Goal: Task Accomplishment & Management: Manage account settings

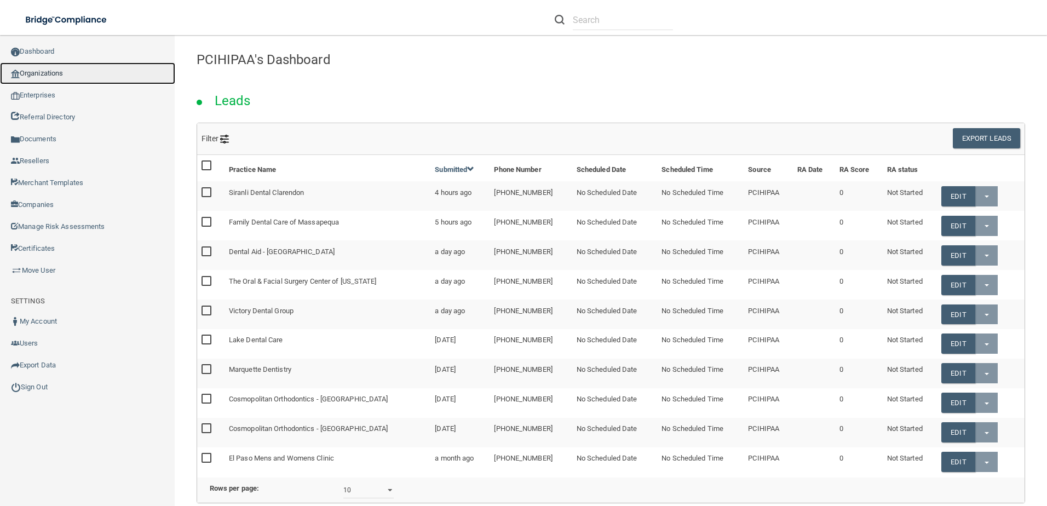
click at [63, 78] on link "Organizations" at bounding box center [87, 73] width 175 height 22
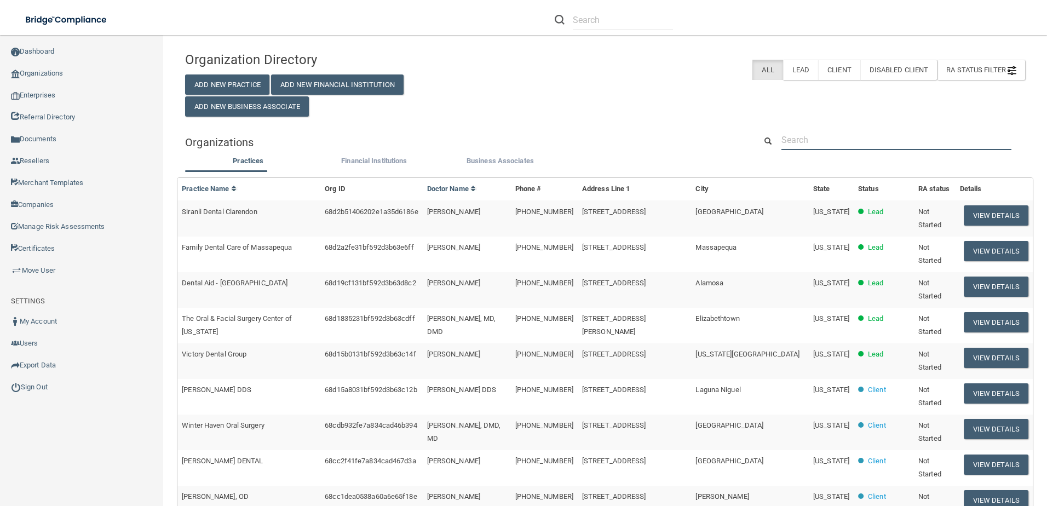
click at [869, 145] on input "text" at bounding box center [896, 140] width 230 height 20
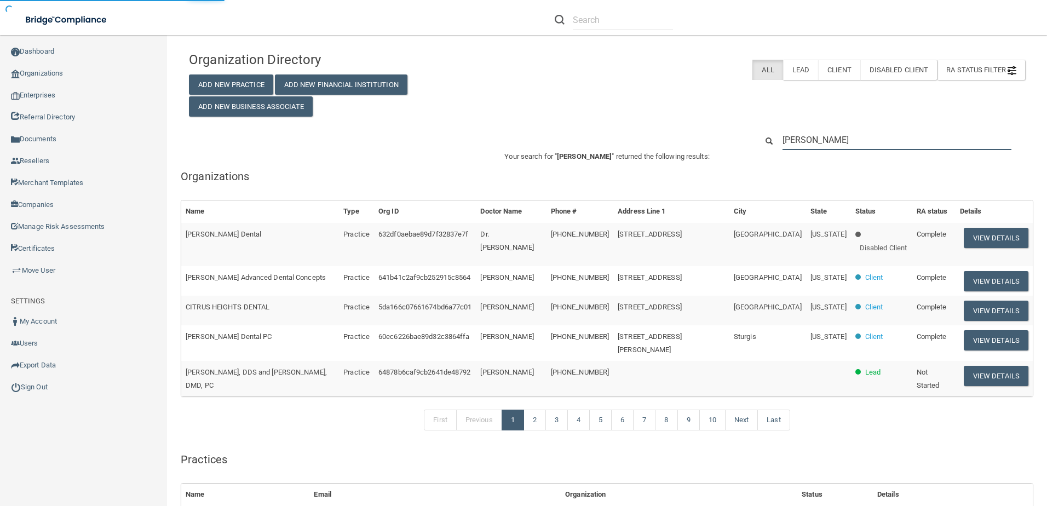
type input "[PERSON_NAME]"
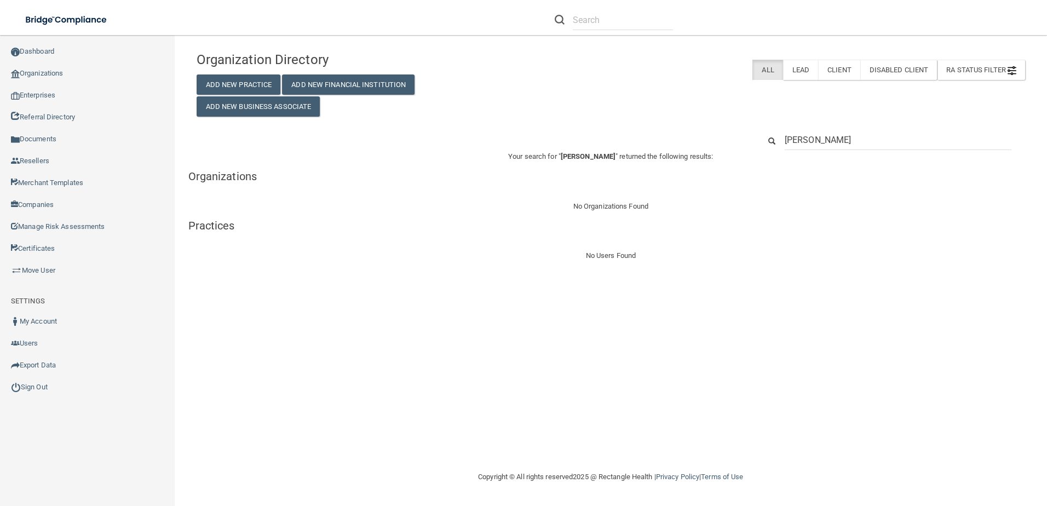
drag, startPoint x: 935, startPoint y: 142, endPoint x: 693, endPoint y: 132, distance: 242.8
click at [696, 130] on div "[PERSON_NAME]" at bounding box center [610, 140] width 845 height 20
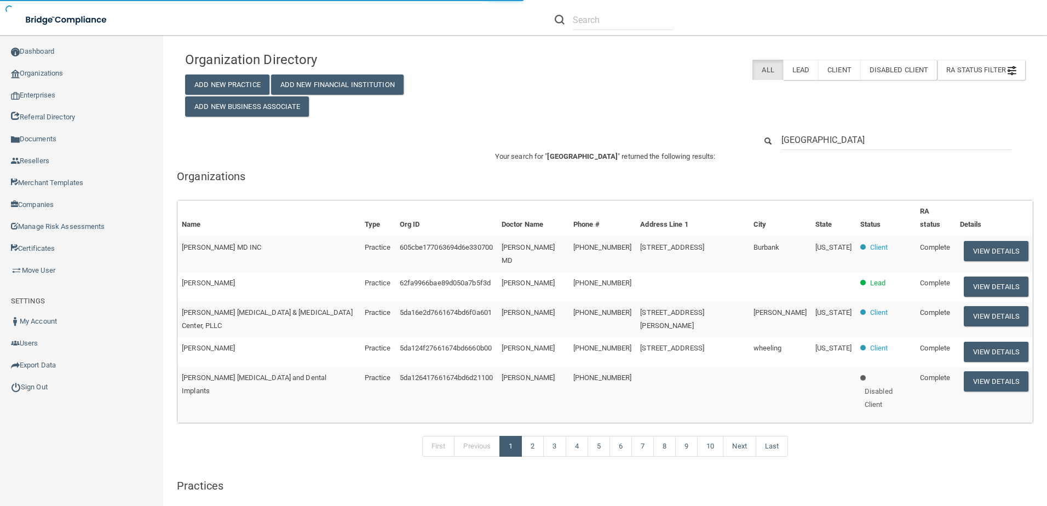
type input "[GEOGRAPHIC_DATA]"
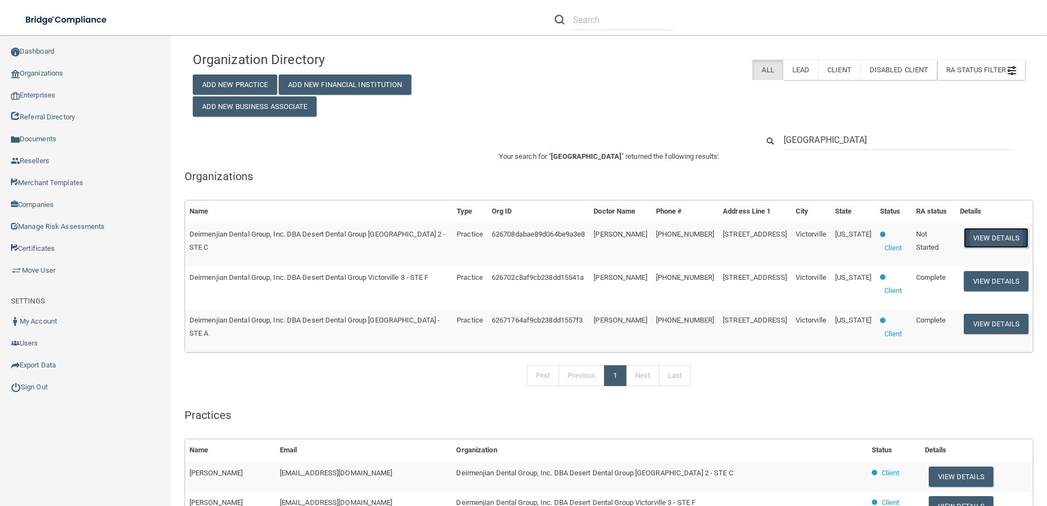
click at [978, 237] on button "View Details" at bounding box center [996, 238] width 65 height 20
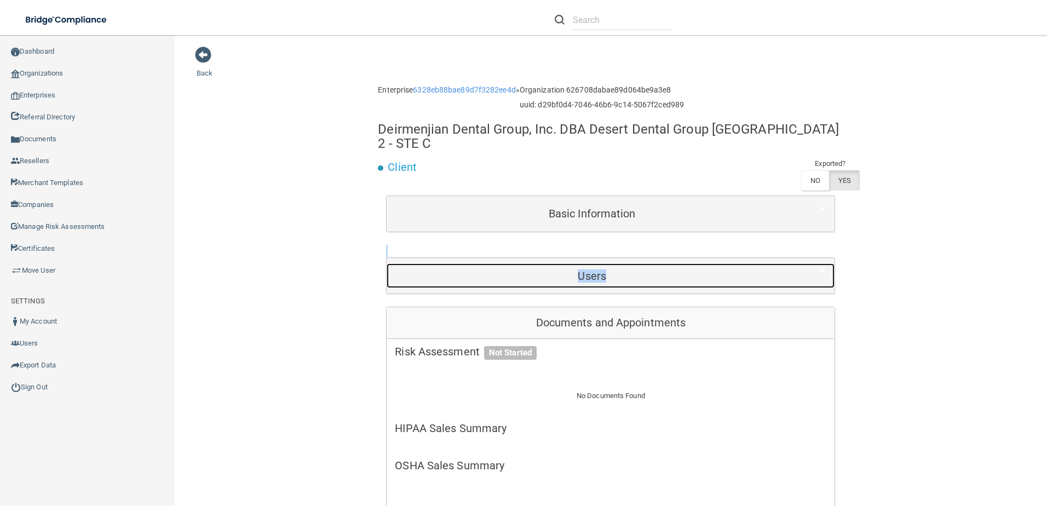
drag, startPoint x: 670, startPoint y: 243, endPoint x: 648, endPoint y: 259, distance: 27.8
click at [648, 270] on h5 "Users" at bounding box center [592, 276] width 394 height 12
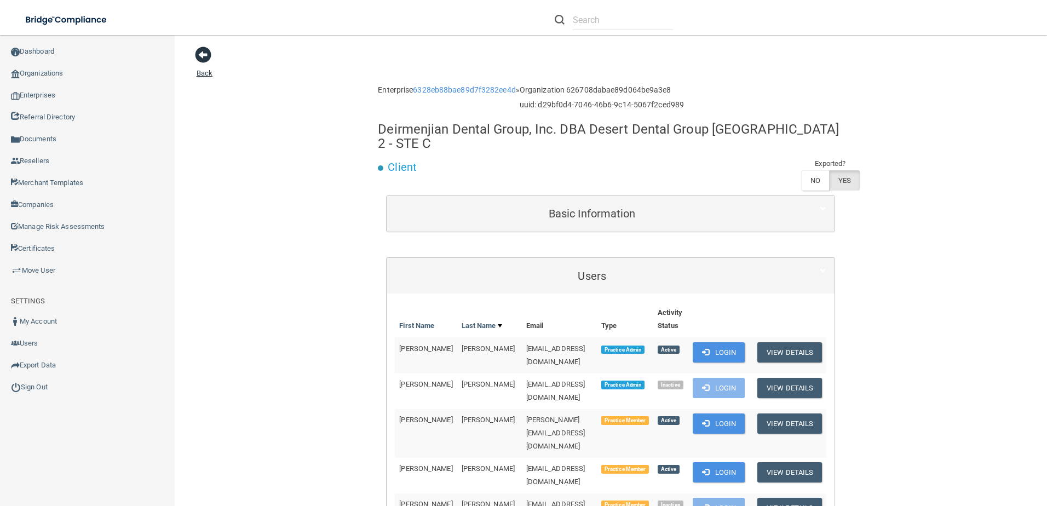
click at [196, 54] on span at bounding box center [203, 55] width 16 height 16
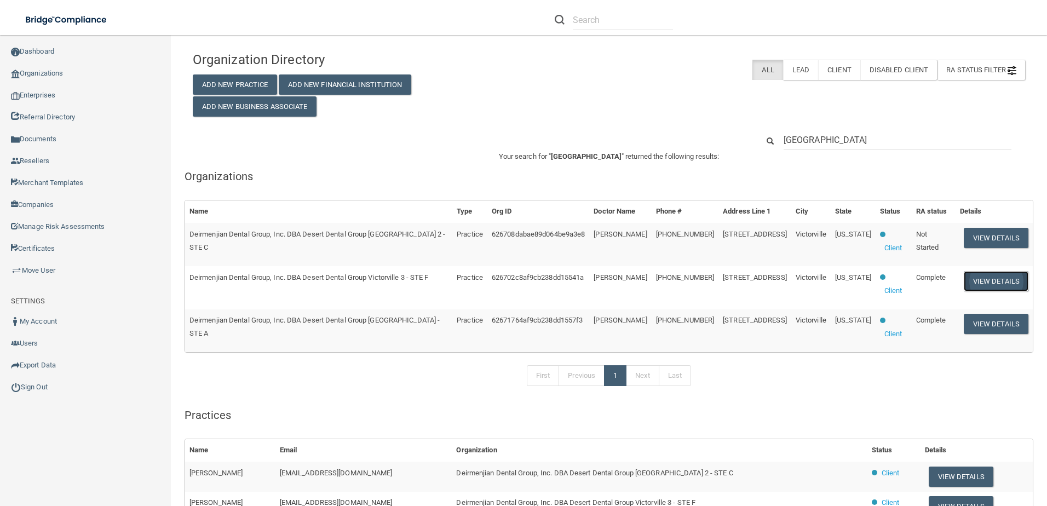
click at [985, 271] on button "View Details" at bounding box center [996, 281] width 65 height 20
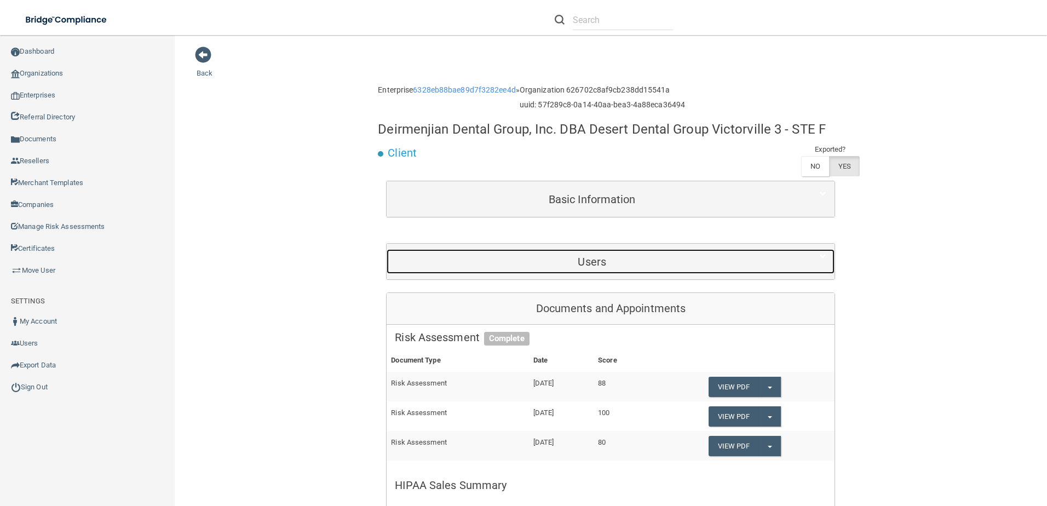
click at [584, 257] on h5 "Users" at bounding box center [592, 262] width 394 height 12
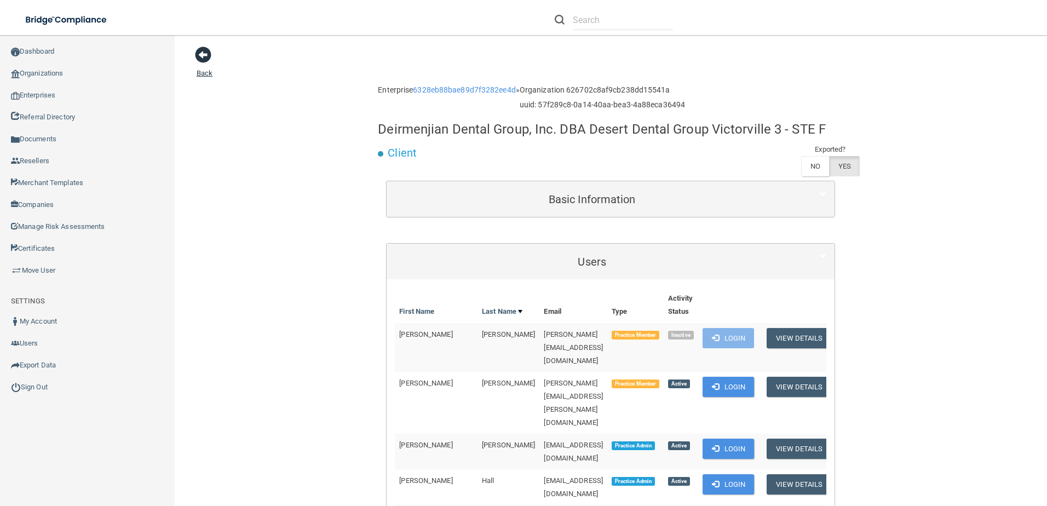
click at [204, 50] on span at bounding box center [203, 55] width 16 height 16
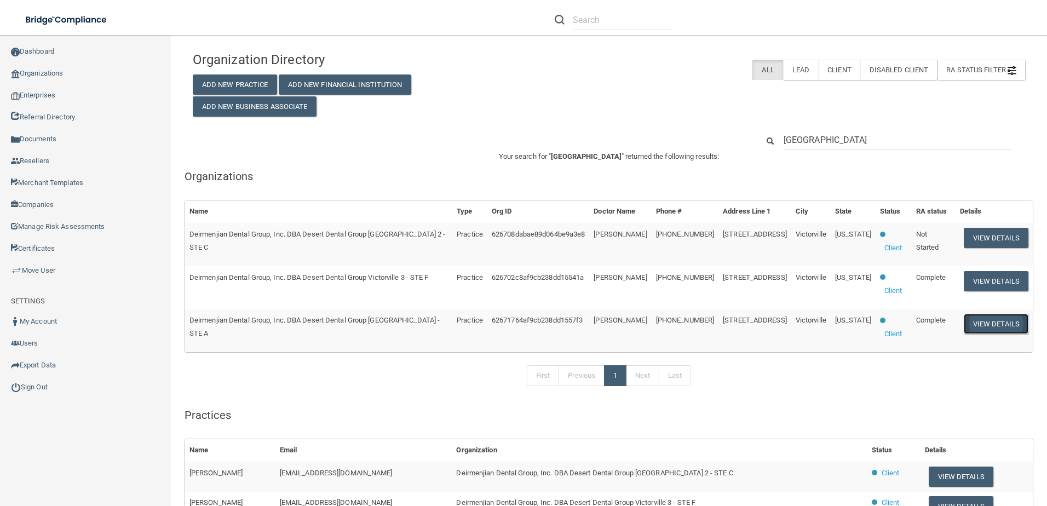
click at [980, 314] on button "View Details" at bounding box center [996, 324] width 65 height 20
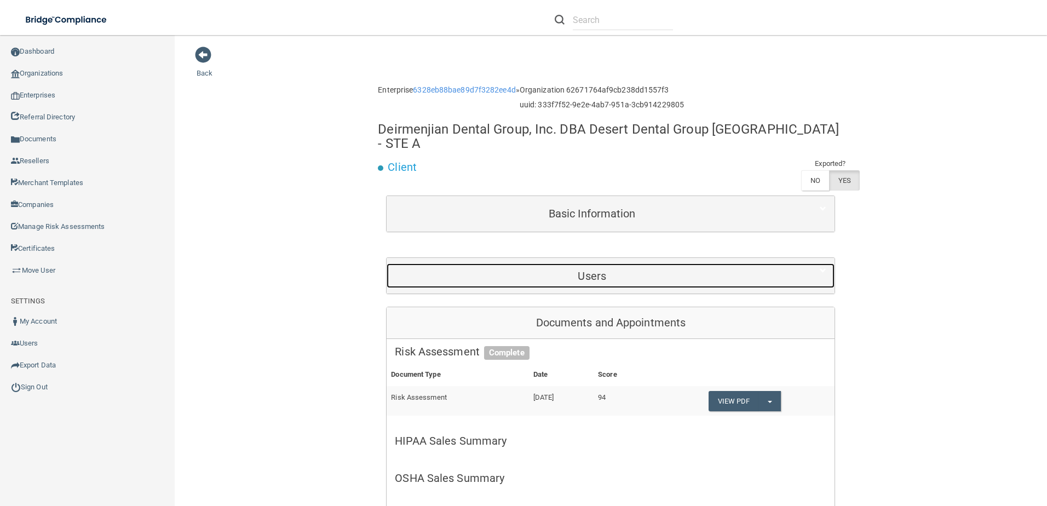
click at [646, 271] on div "Users" at bounding box center [592, 275] width 411 height 25
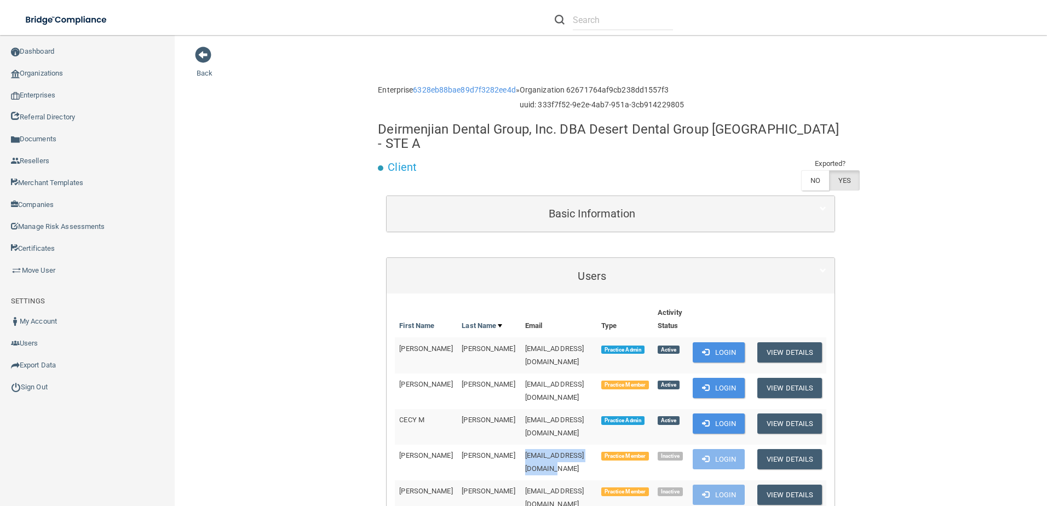
drag, startPoint x: 581, startPoint y: 424, endPoint x: 496, endPoint y: 426, distance: 85.4
click at [525, 451] on span "[EMAIL_ADDRESS][DOMAIN_NAME]" at bounding box center [554, 461] width 59 height 21
drag, startPoint x: 496, startPoint y: 426, endPoint x: 510, endPoint y: 423, distance: 15.0
copy span "[EMAIL_ADDRESS][DOMAIN_NAME]"
click at [472, 90] on link "6328eb88bae89d7f3282ee4d" at bounding box center [464, 89] width 102 height 9
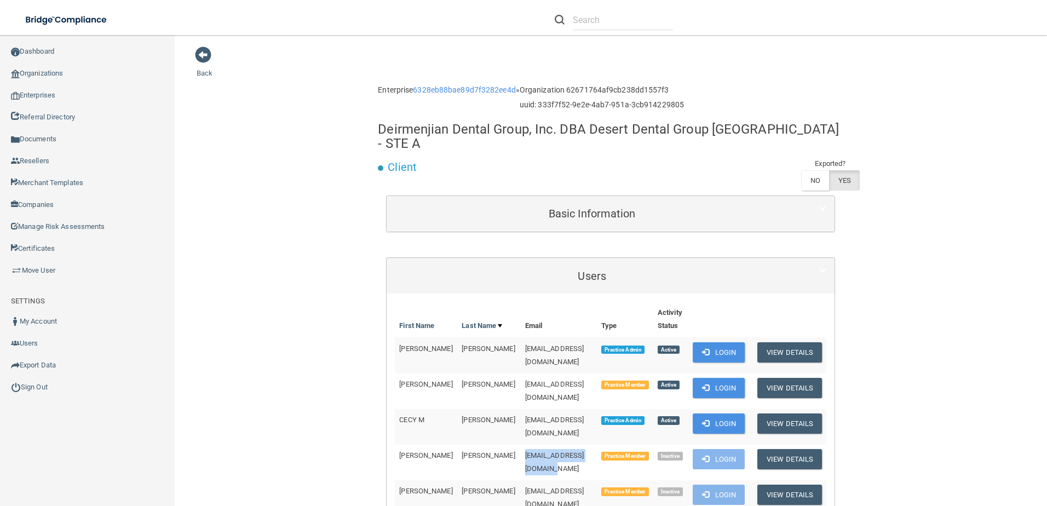
drag, startPoint x: 588, startPoint y: 423, endPoint x: 486, endPoint y: 426, distance: 101.9
click at [486, 445] on tr "[PERSON_NAME] [EMAIL_ADDRESS][DOMAIN_NAME] Practice Member Inactive Login View …" at bounding box center [611, 463] width 432 height 36
drag, startPoint x: 486, startPoint y: 426, endPoint x: 514, endPoint y: 421, distance: 27.8
copy tr "[EMAIL_ADDRESS][DOMAIN_NAME]"
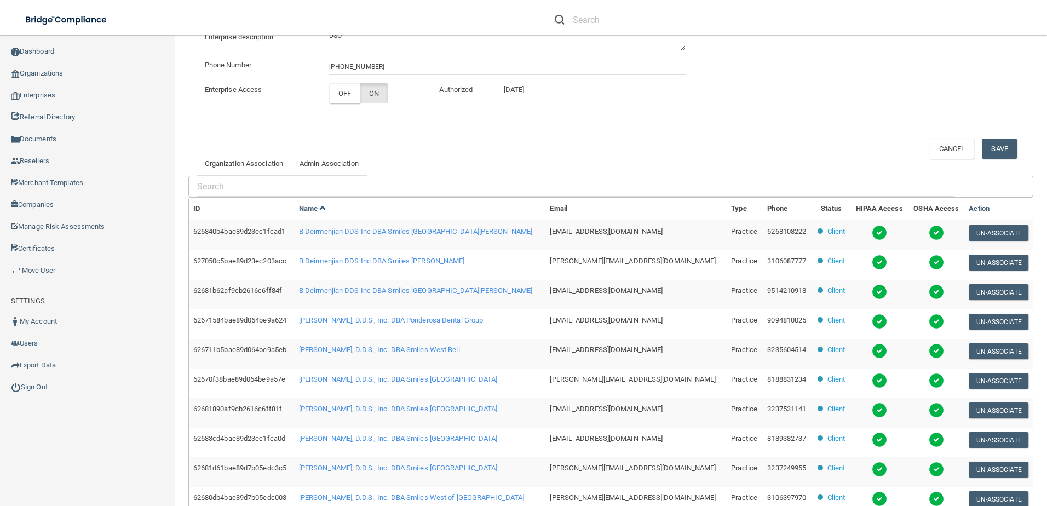
scroll to position [265, 0]
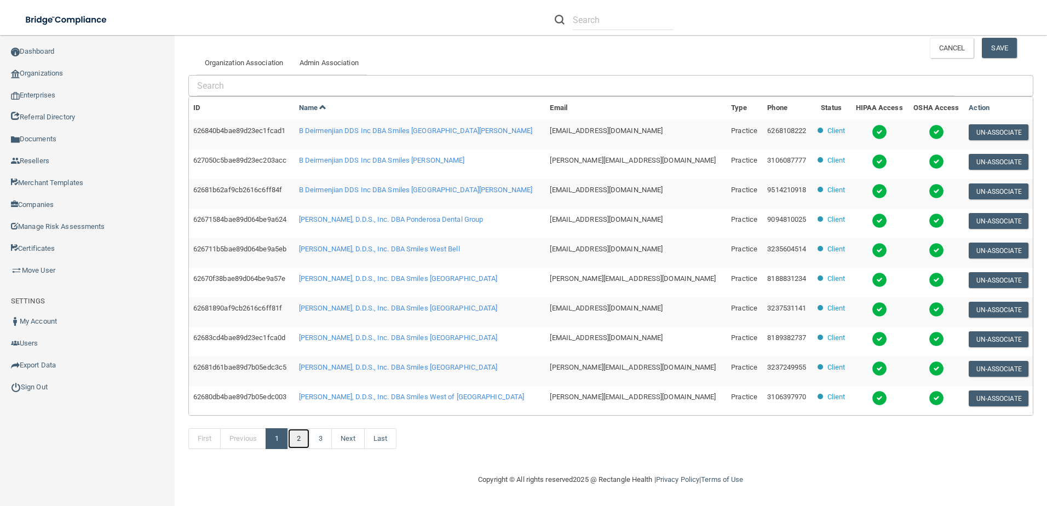
click at [298, 441] on link "2" at bounding box center [299, 438] width 22 height 21
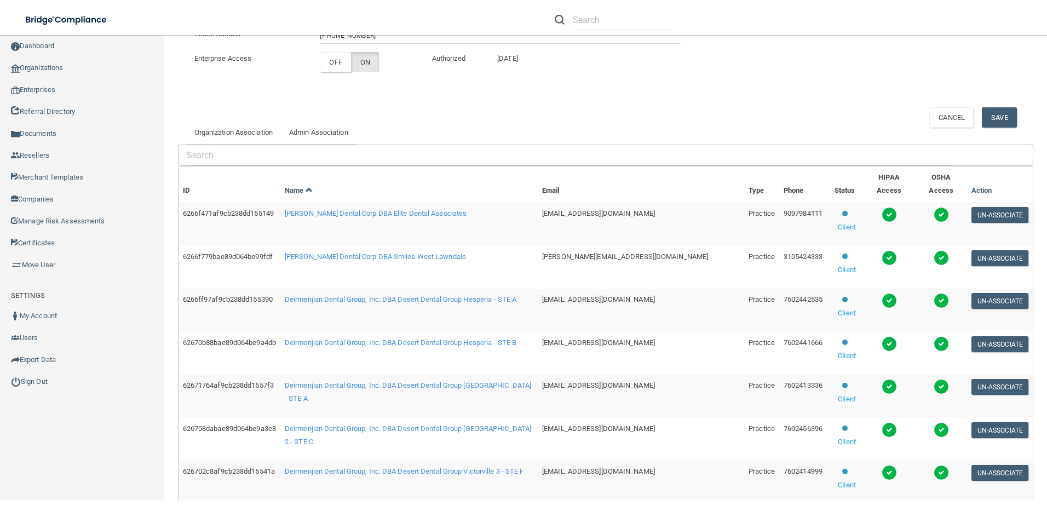
scroll to position [156, 0]
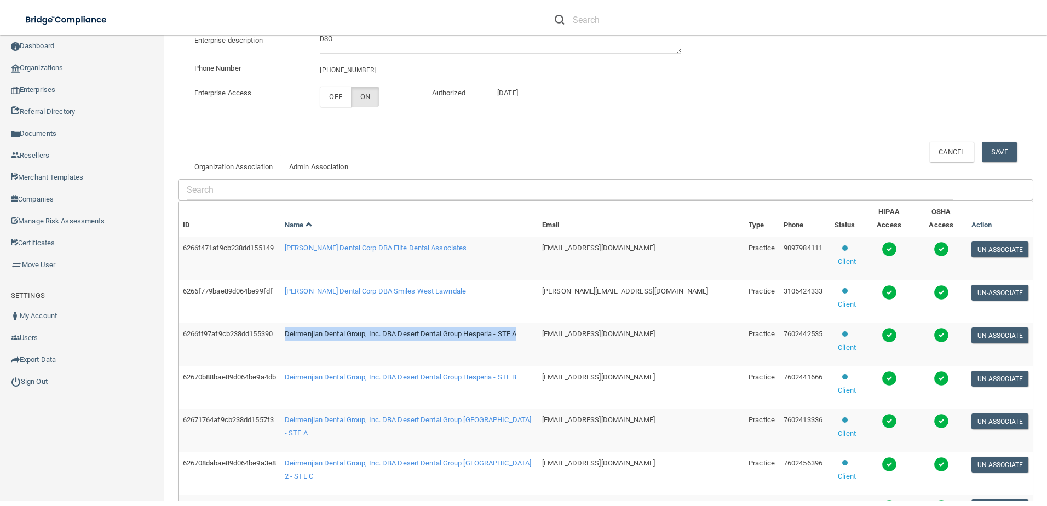
drag, startPoint x: 554, startPoint y: 292, endPoint x: 311, endPoint y: 292, distance: 243.7
click at [311, 323] on td "Deirmenjian Dental Group, Inc. DBA Desert Dental Group Hesperia - STE A" at bounding box center [408, 344] width 257 height 43
copy span "Deirmenjian Dental Group, Inc. DBA Desert Dental Group Hesperia - STE A"
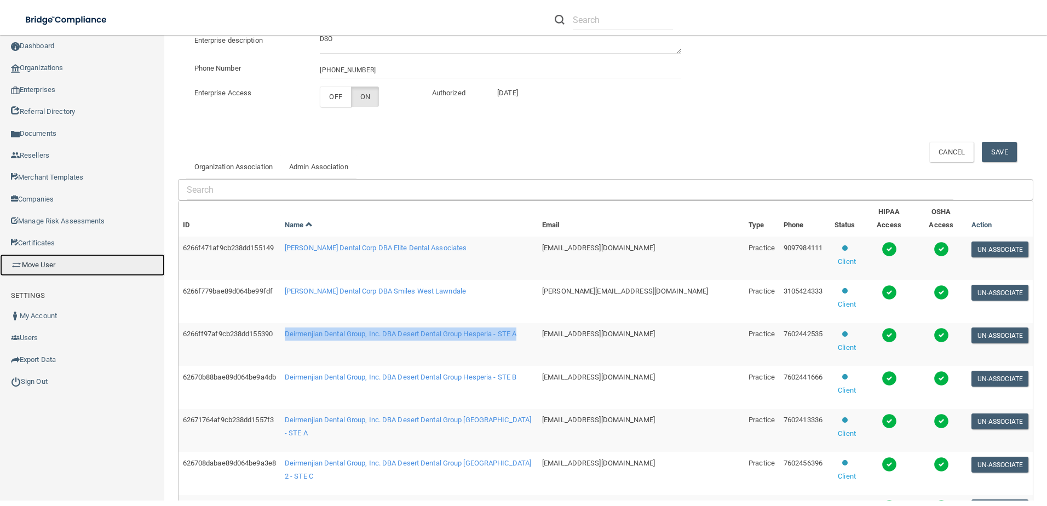
click at [58, 262] on link "Move User" at bounding box center [82, 265] width 165 height 22
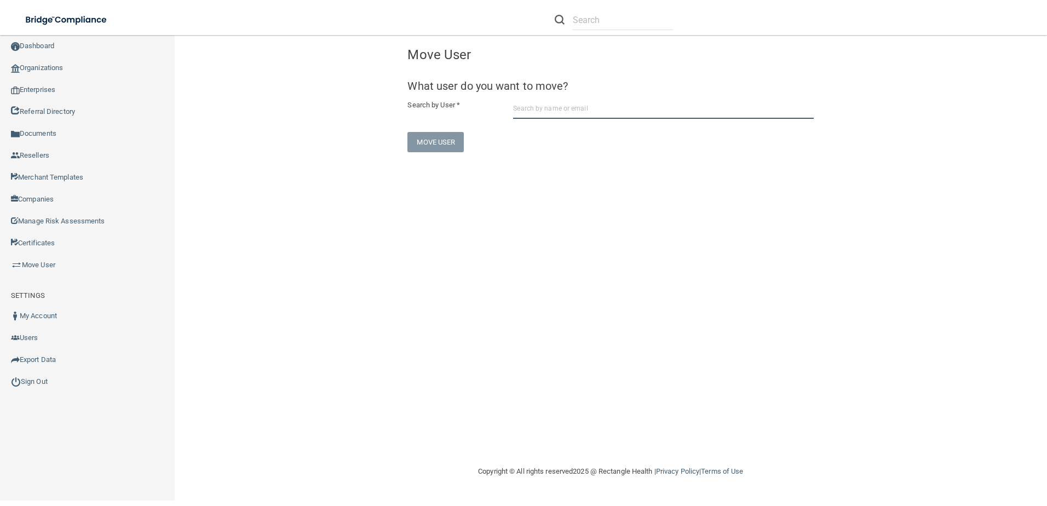
click at [710, 105] on input "text" at bounding box center [663, 109] width 301 height 20
click at [587, 108] on input "text" at bounding box center [663, 109] width 301 height 20
paste input "[EMAIL_ADDRESS][DOMAIN_NAME]"
click at [605, 108] on input "[EMAIL_ADDRESS][DOMAIN_NAME]" at bounding box center [663, 109] width 301 height 20
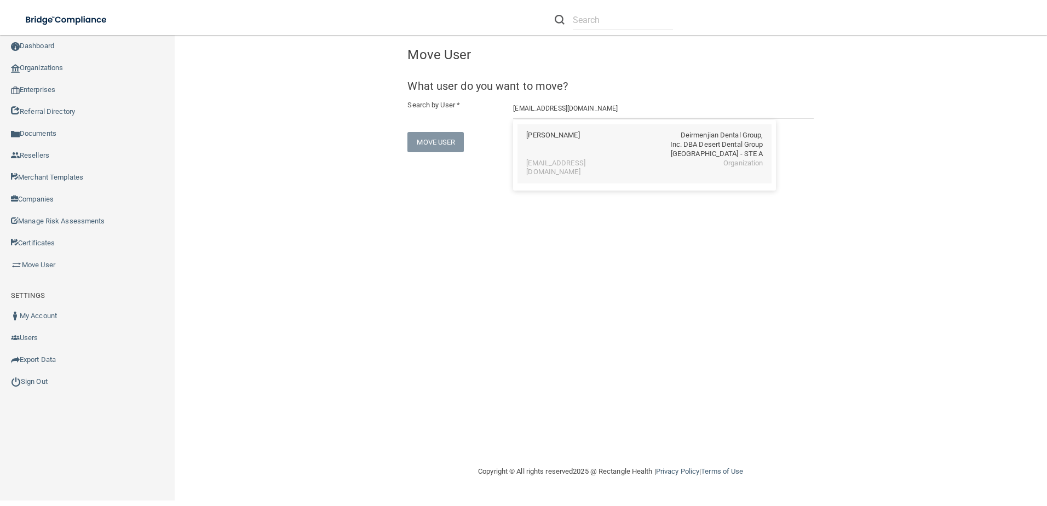
click at [594, 141] on div "ALBERTO AYON Deirmenjian Dental Group, Inc. DBA Desert Dental Group Victorville…" at bounding box center [644, 145] width 237 height 28
type input "ALBERTO AYON"
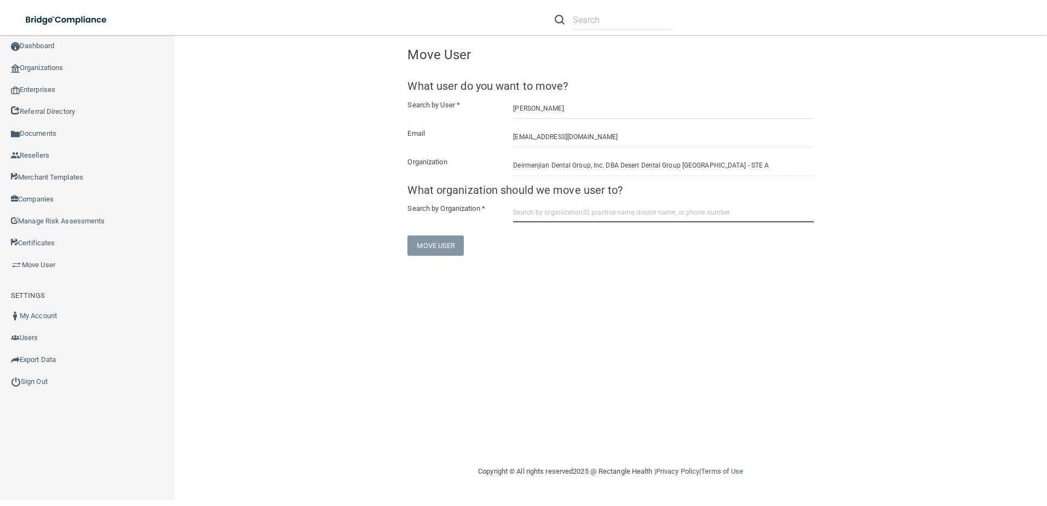
click at [595, 209] on input "text" at bounding box center [663, 212] width 301 height 20
paste input "Deirmenjian Dental Group, Inc. DBA Desert Dental Group Hesperia - STE A"
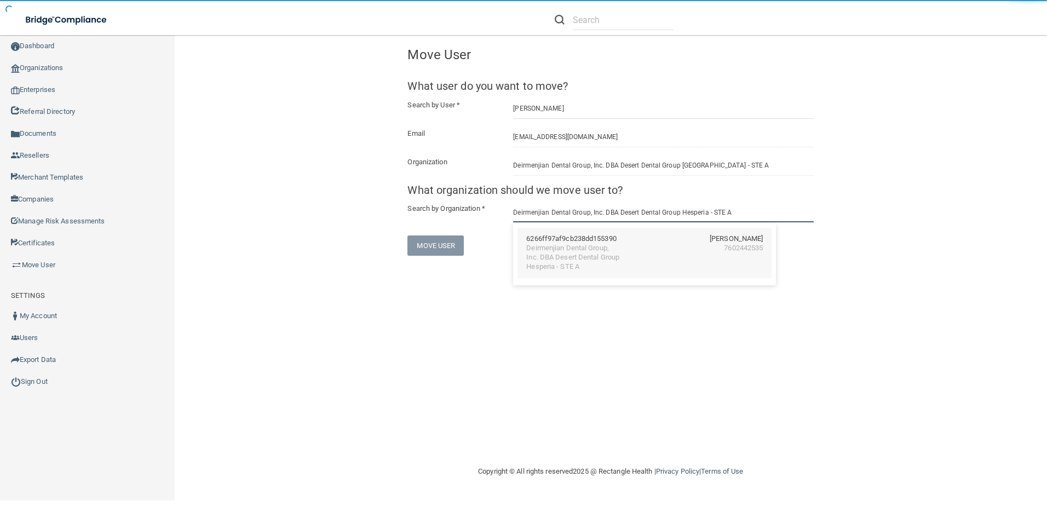
type input "Deirmenjian Dental Group, Inc. DBA Desert Dental Group Hesperia - STE A"
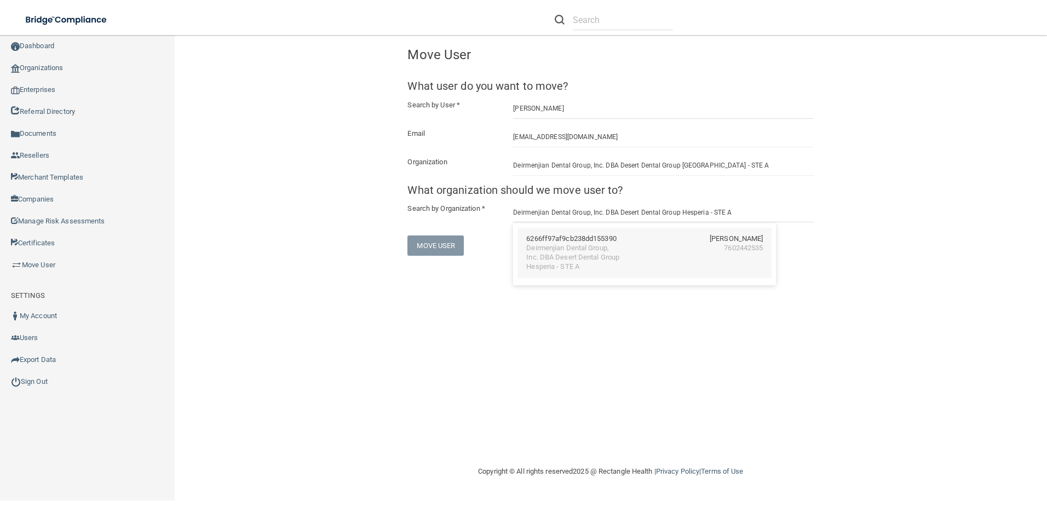
click at [594, 241] on div "6266ff97af9cb238dd155390" at bounding box center [571, 238] width 90 height 9
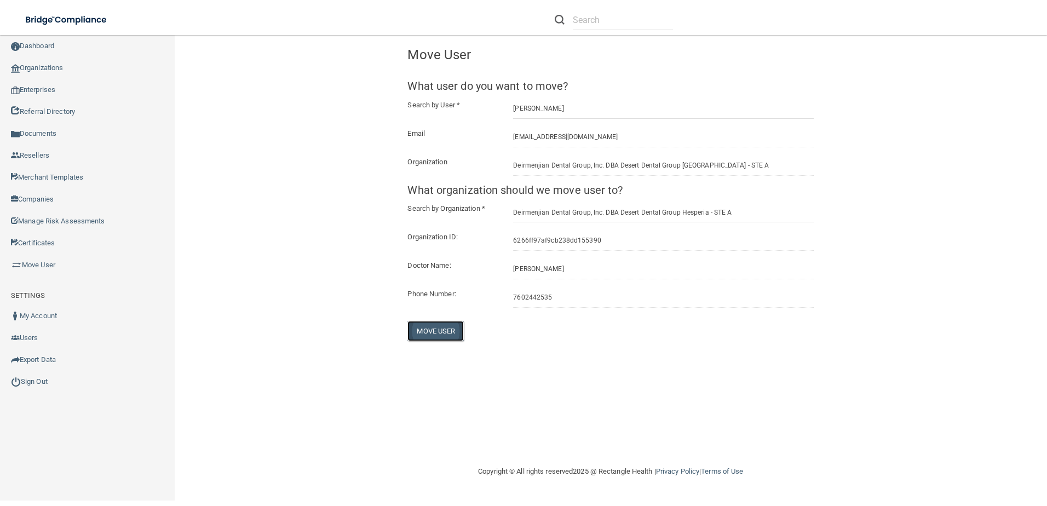
click at [421, 332] on button "Move User" at bounding box center [435, 331] width 56 height 20
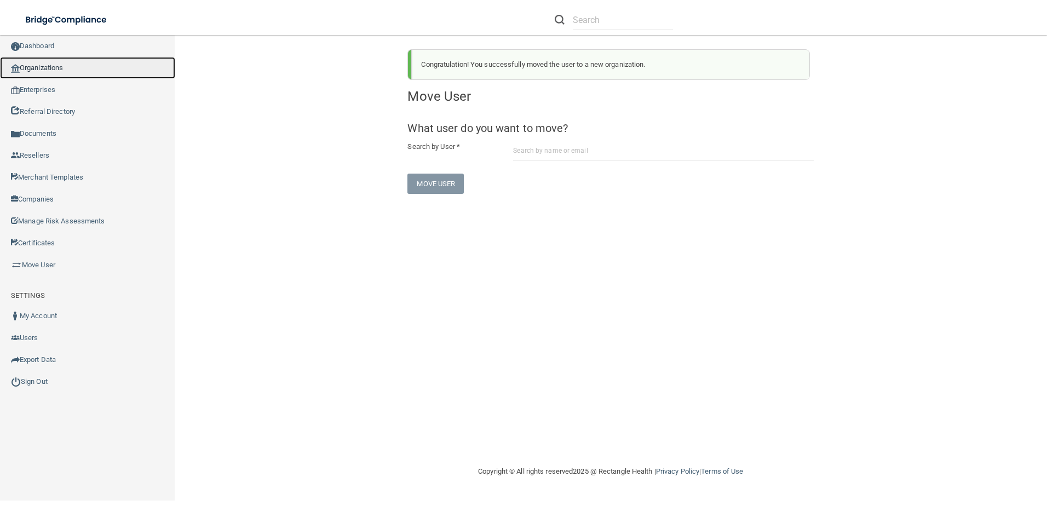
click at [58, 64] on link "Organizations" at bounding box center [87, 68] width 175 height 22
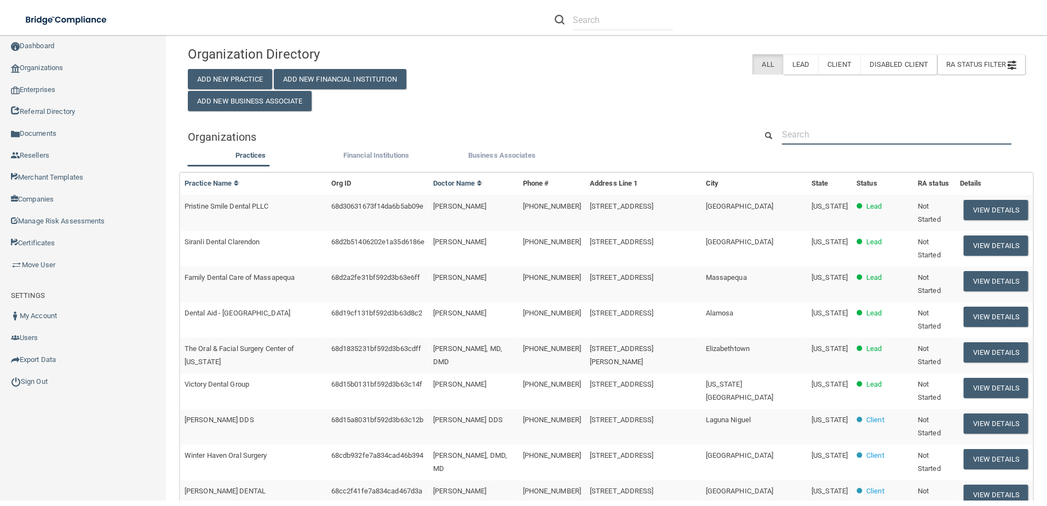
click at [832, 130] on input "text" at bounding box center [896, 134] width 229 height 20
paste input "Deirmenjian Dental Group, Inc. DBA Desert Dental Group Hesperia - STE A"
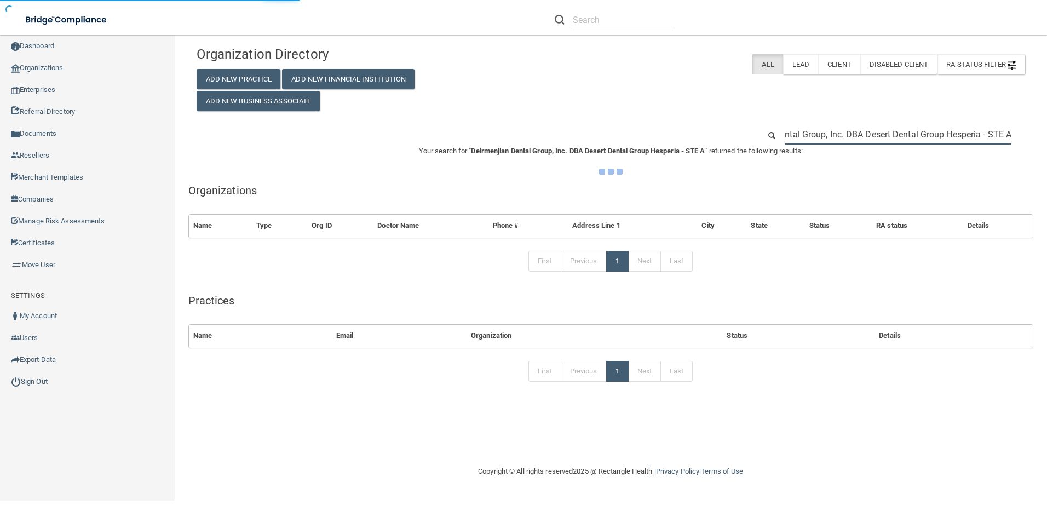
type input "Deirmenjian Dental Group, Inc. DBA Desert Dental Group Hesperia - STE A"
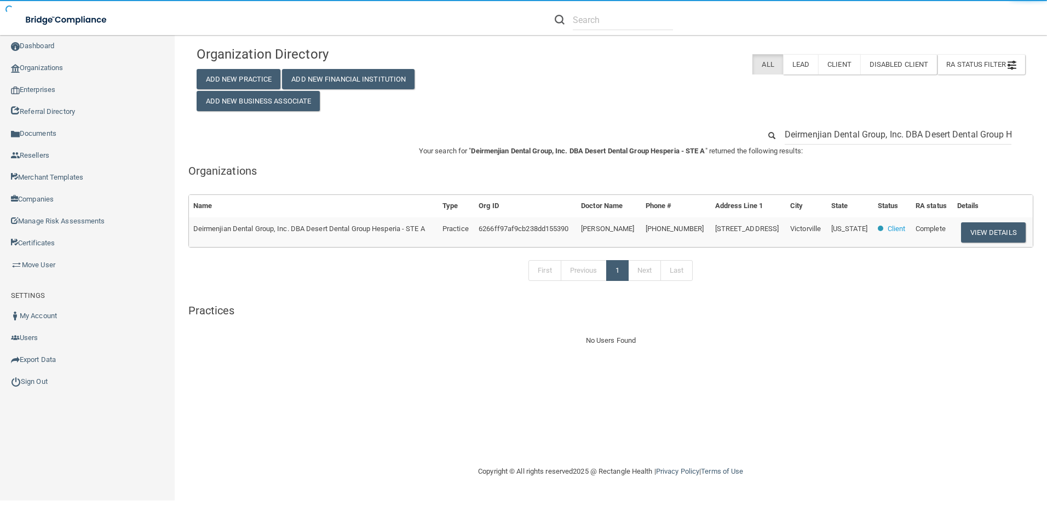
scroll to position [0, 61]
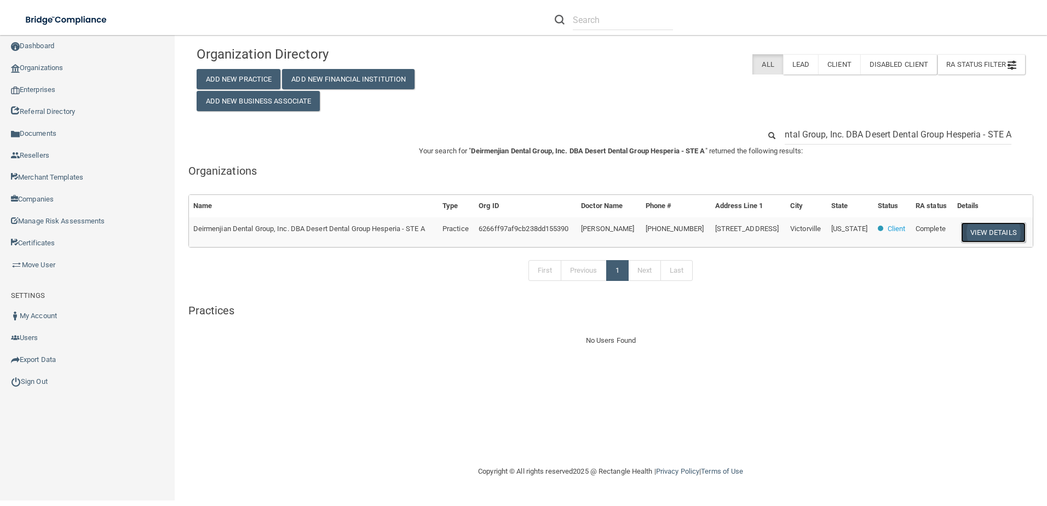
click at [985, 230] on button "View Details" at bounding box center [993, 232] width 65 height 20
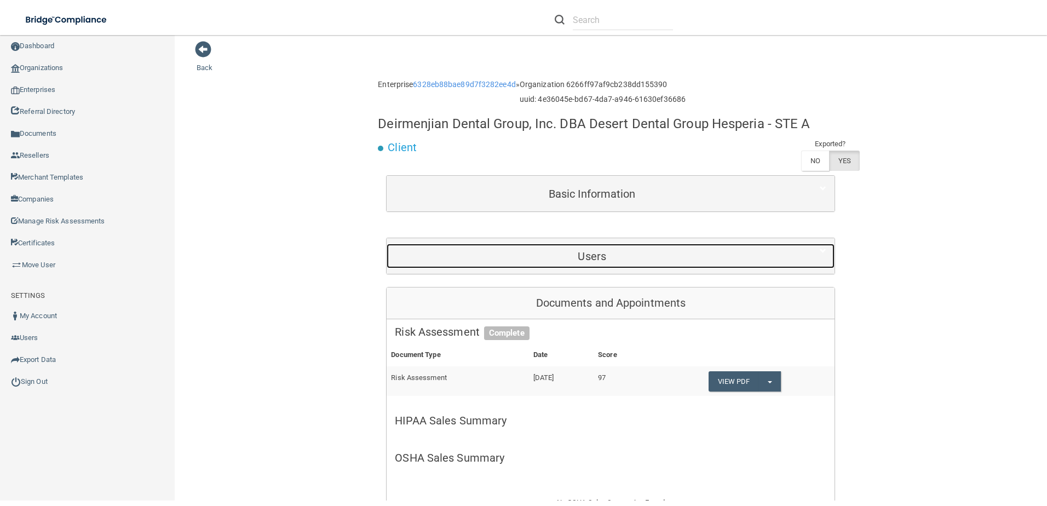
click at [658, 255] on h5 "Users" at bounding box center [592, 256] width 394 height 12
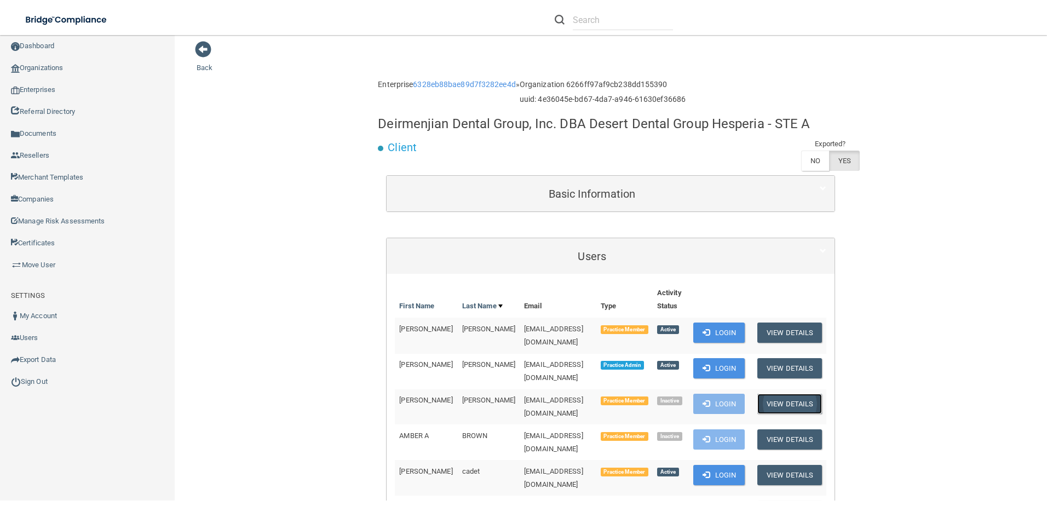
click at [811, 395] on button "View Details" at bounding box center [789, 404] width 65 height 20
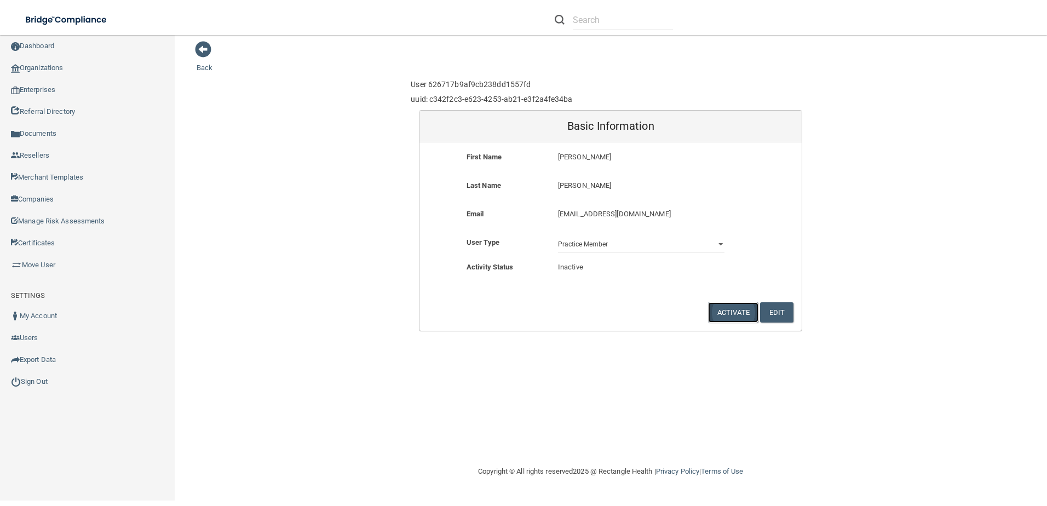
click at [734, 312] on button "Activate" at bounding box center [733, 312] width 50 height 20
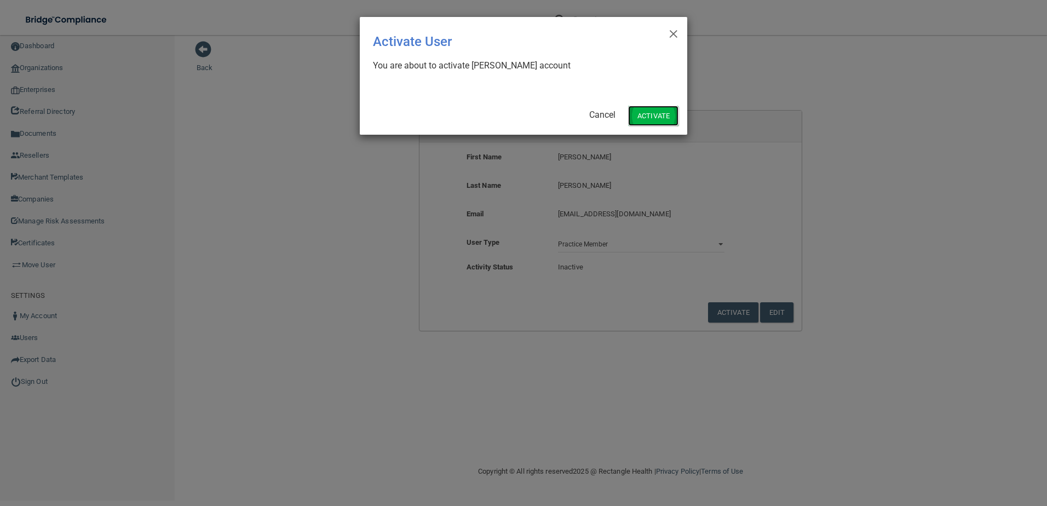
click at [640, 108] on button "Activate" at bounding box center [653, 116] width 50 height 20
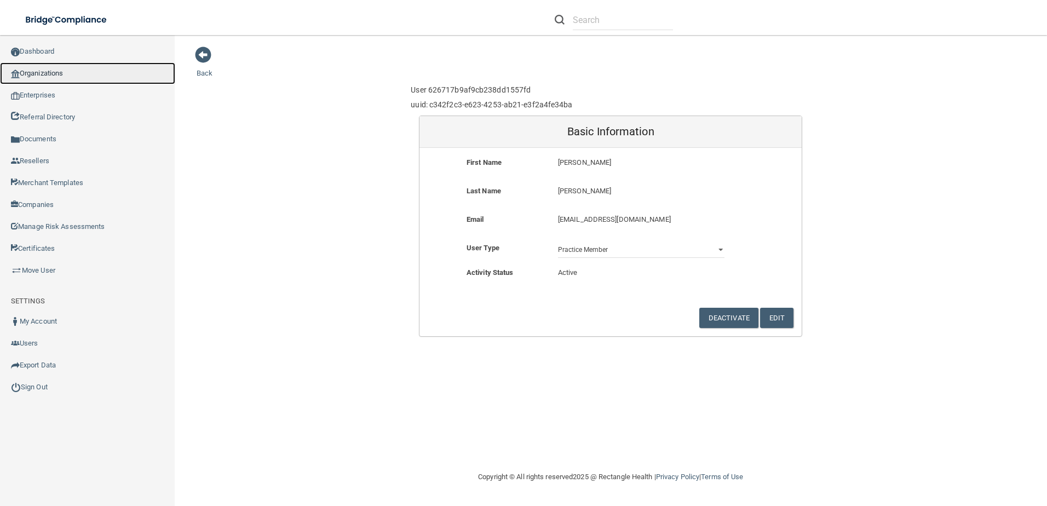
click at [48, 76] on link "Organizations" at bounding box center [87, 73] width 175 height 22
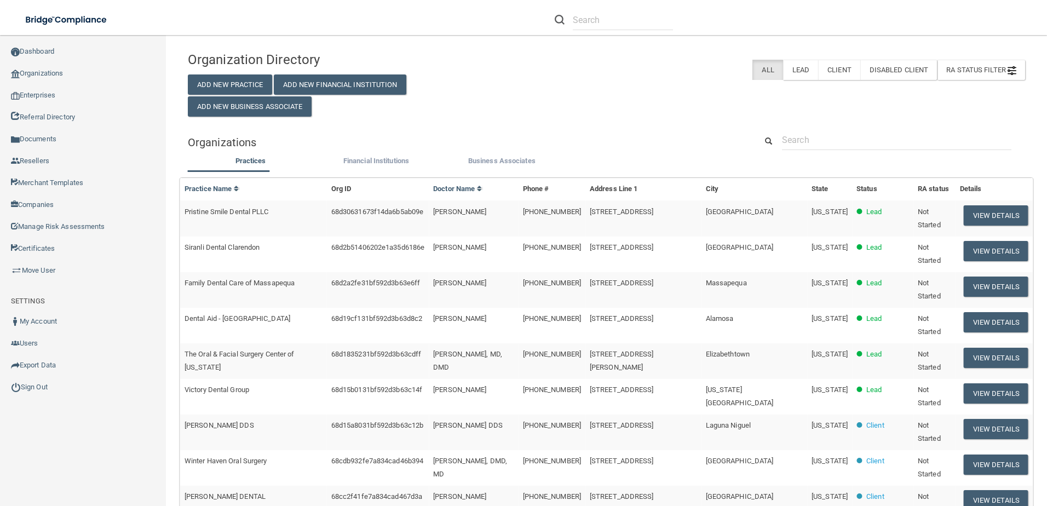
click at [841, 119] on div "Organization Directory Add New Practice Add New Financial Institution Add New B…" at bounding box center [606, 414] width 837 height 737
click at [824, 138] on input "text" at bounding box center [896, 140] width 229 height 20
paste input "Deirmenjian Dental Group, Inc. DBA Desert Dental Group Hesperia - STE A"
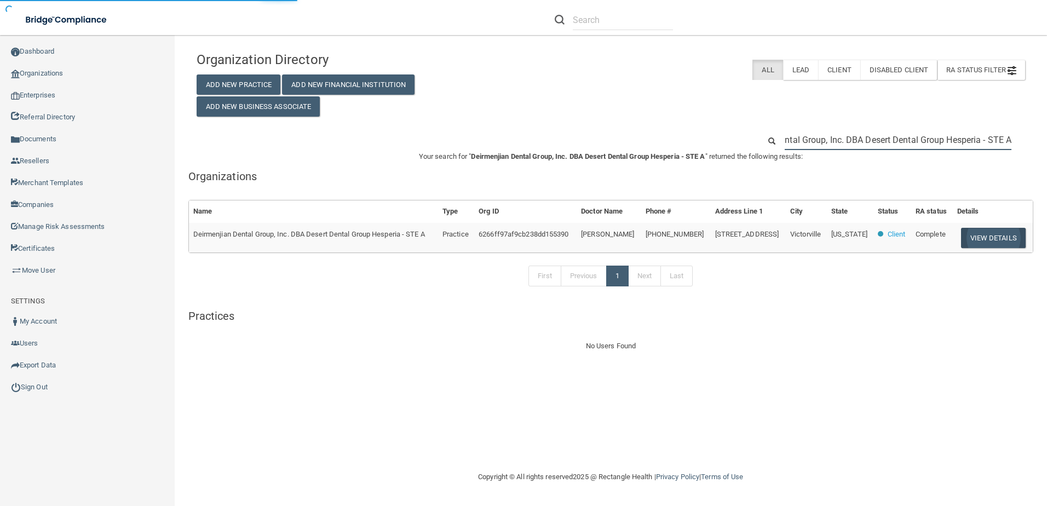
type input "Deirmenjian Dental Group, Inc. DBA Desert Dental Group Hesperia - STE A"
click at [983, 243] on button "View Details" at bounding box center [993, 238] width 65 height 20
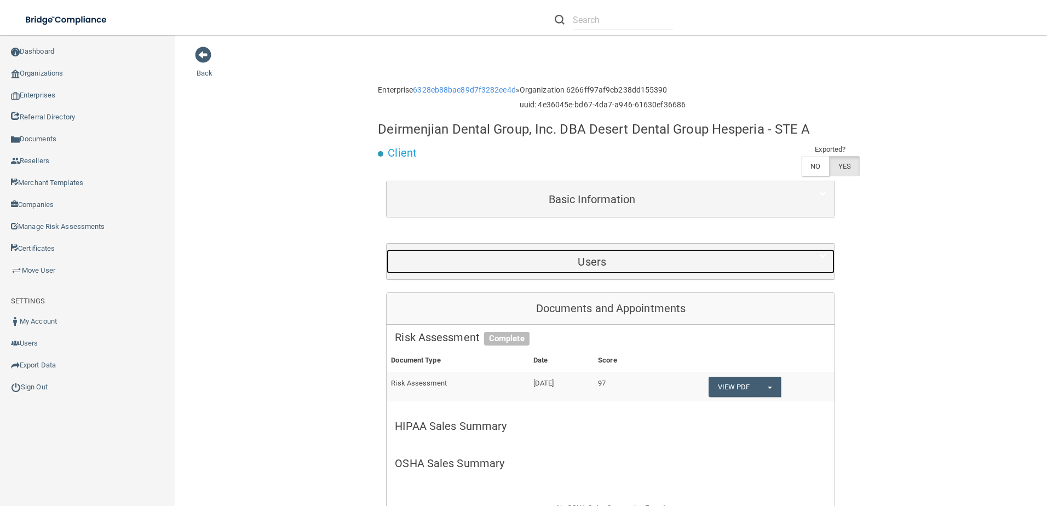
click at [619, 257] on h5 "Users" at bounding box center [592, 262] width 394 height 12
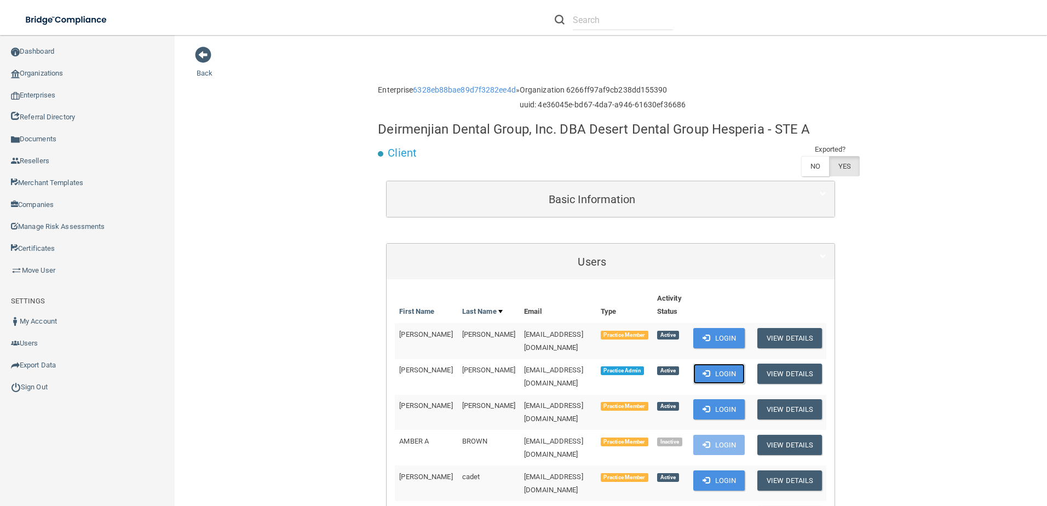
click at [728, 370] on button "Login" at bounding box center [719, 374] width 52 height 20
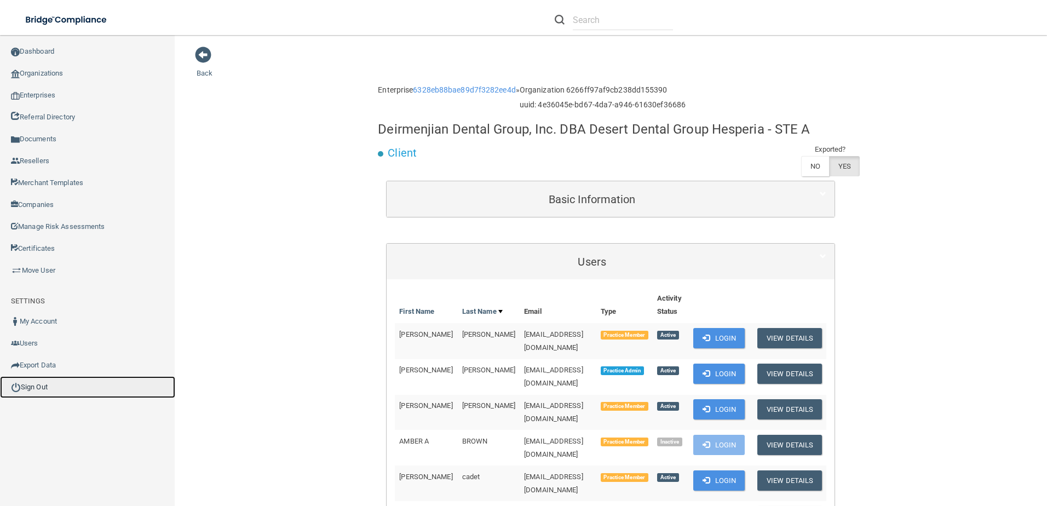
click at [64, 388] on link "Sign Out" at bounding box center [87, 387] width 175 height 22
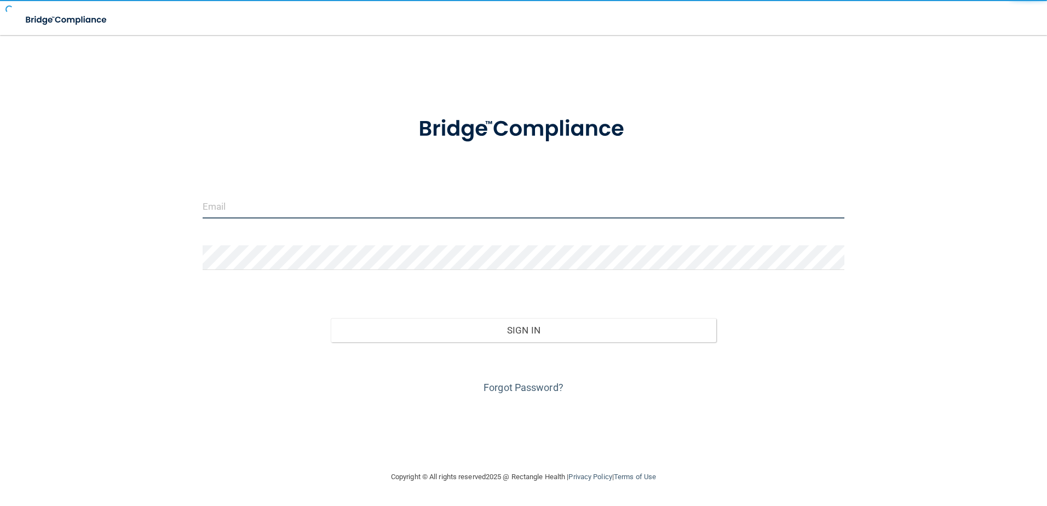
type input "agrantz@rectanglehealth.com"
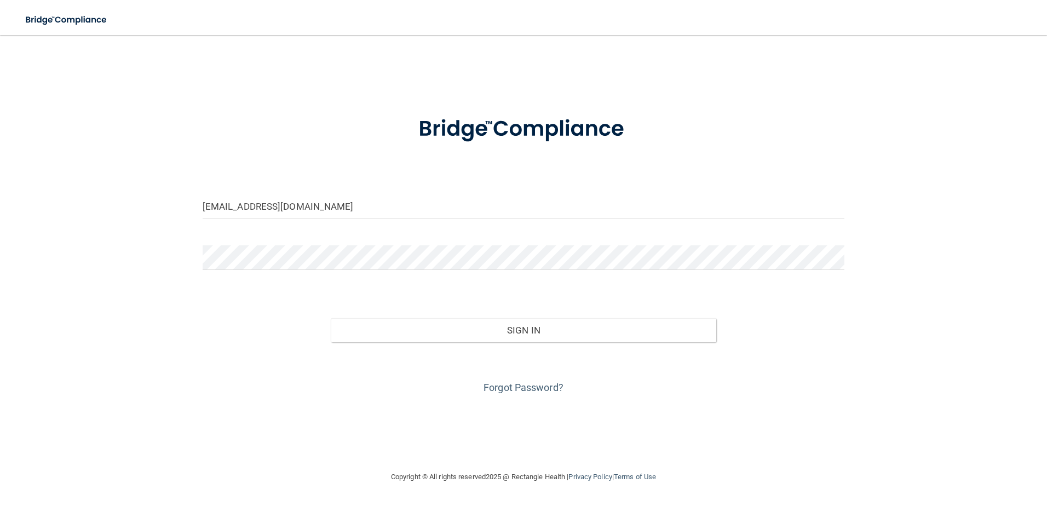
click at [538, 315] on div "Sign In" at bounding box center [523, 319] width 659 height 46
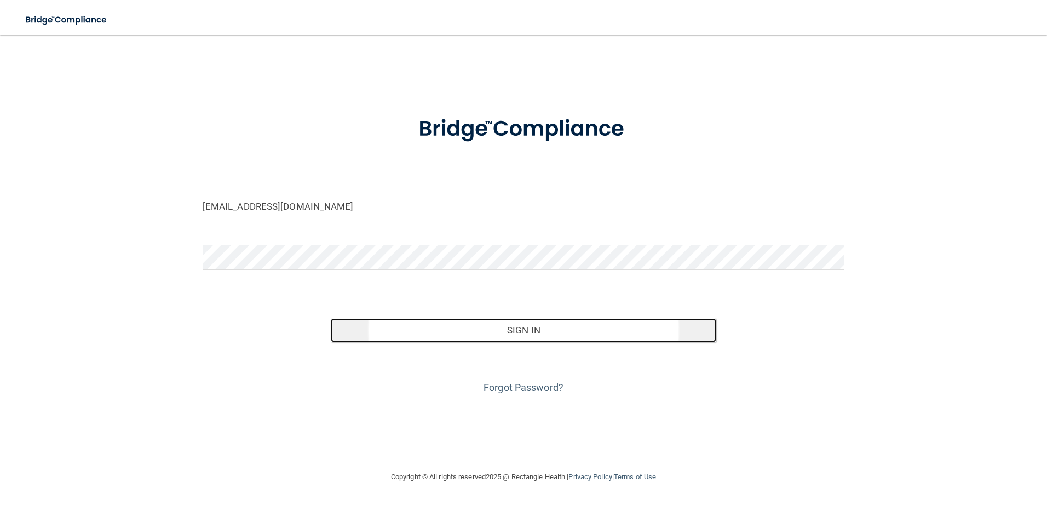
click at [534, 326] on button "Sign In" at bounding box center [524, 330] width 386 height 24
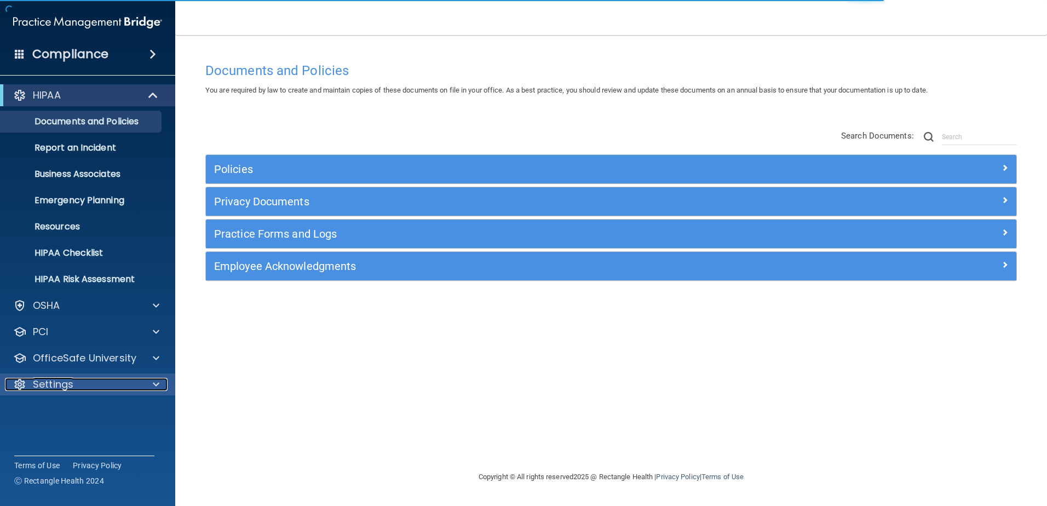
click at [160, 389] on div at bounding box center [154, 384] width 27 height 13
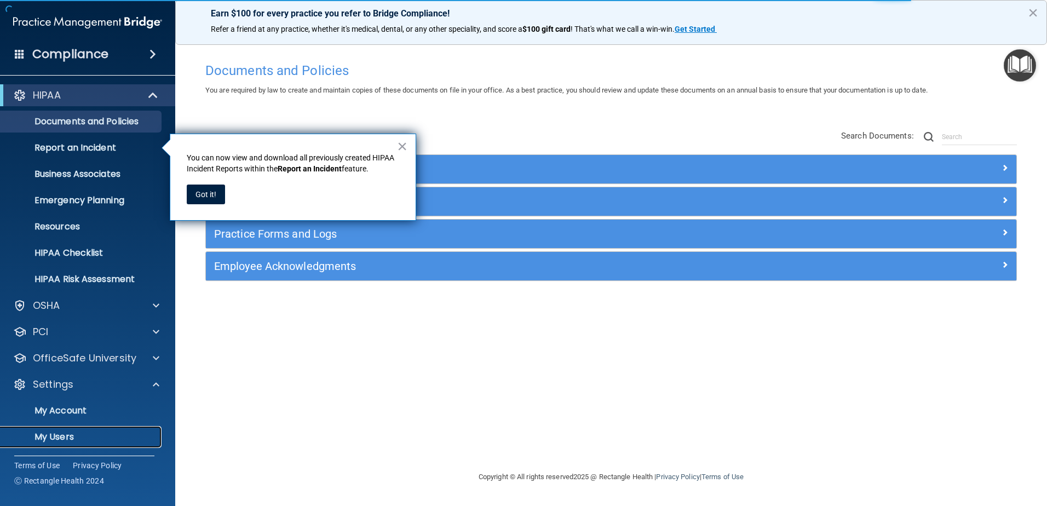
click at [50, 439] on p "My Users" at bounding box center [82, 437] width 150 height 11
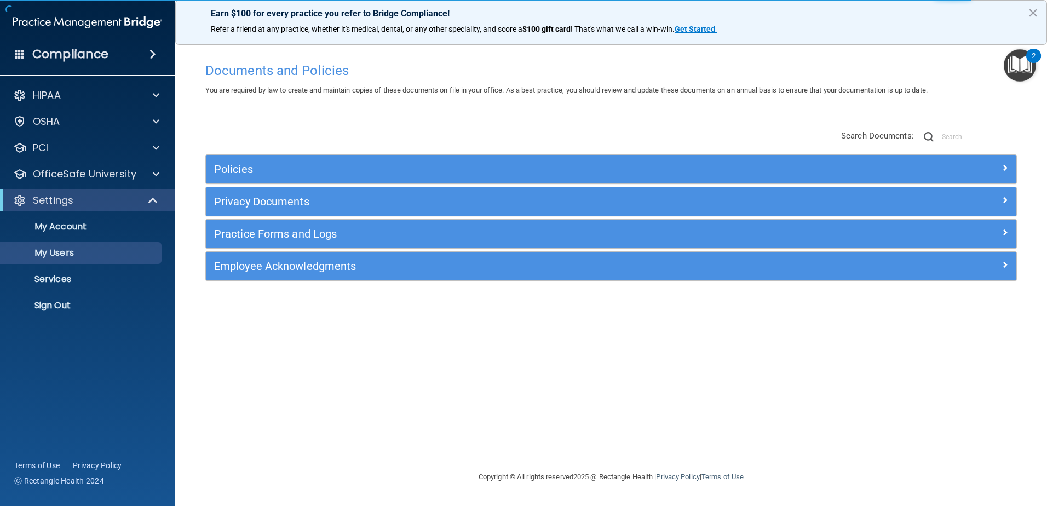
select select "20"
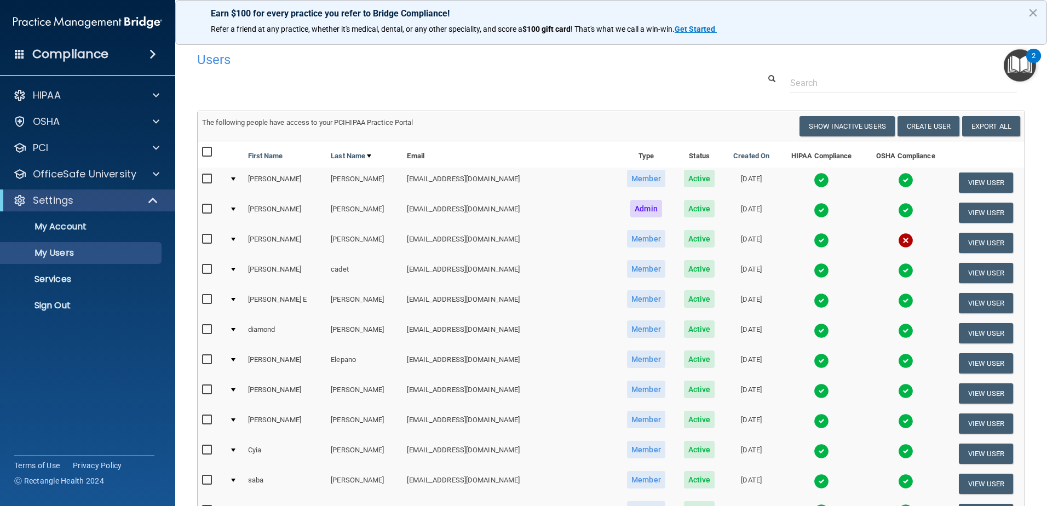
click at [203, 239] on input "checkbox" at bounding box center [208, 239] width 13 height 9
checkbox input "true"
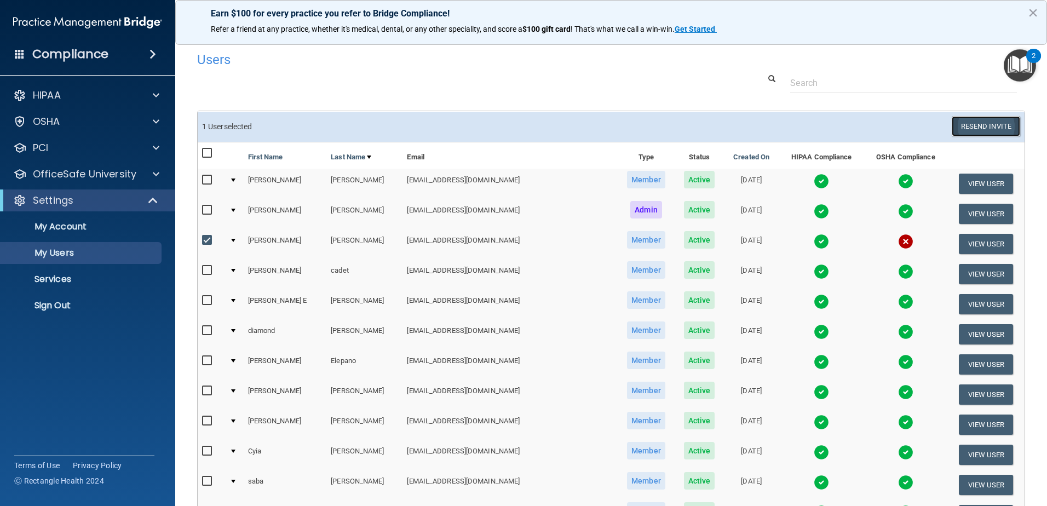
click at [971, 116] on button "Resend Invite" at bounding box center [986, 126] width 68 height 20
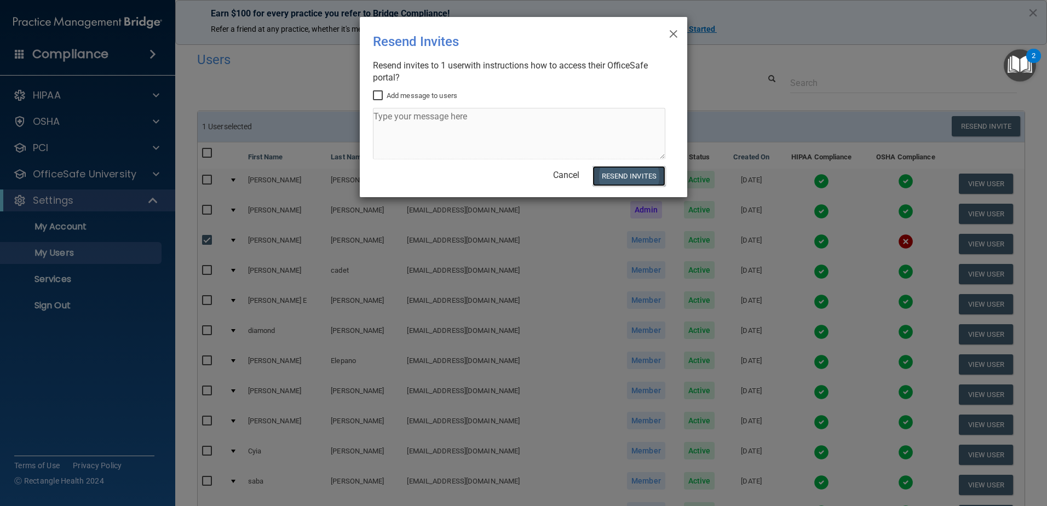
click at [629, 174] on button "Resend Invites" at bounding box center [629, 176] width 73 height 20
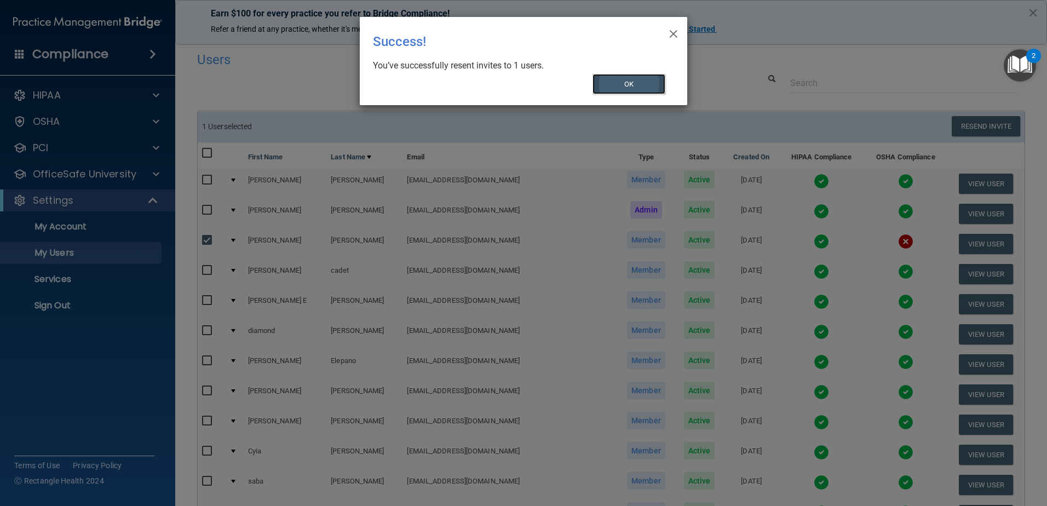
click at [647, 86] on button "OK" at bounding box center [629, 84] width 73 height 20
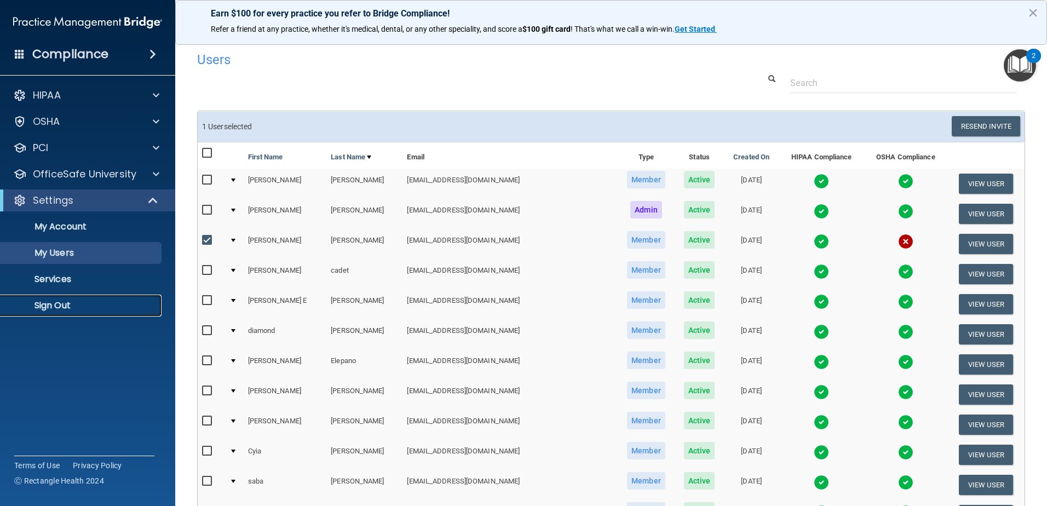
click at [99, 298] on link "Sign Out" at bounding box center [75, 306] width 173 height 22
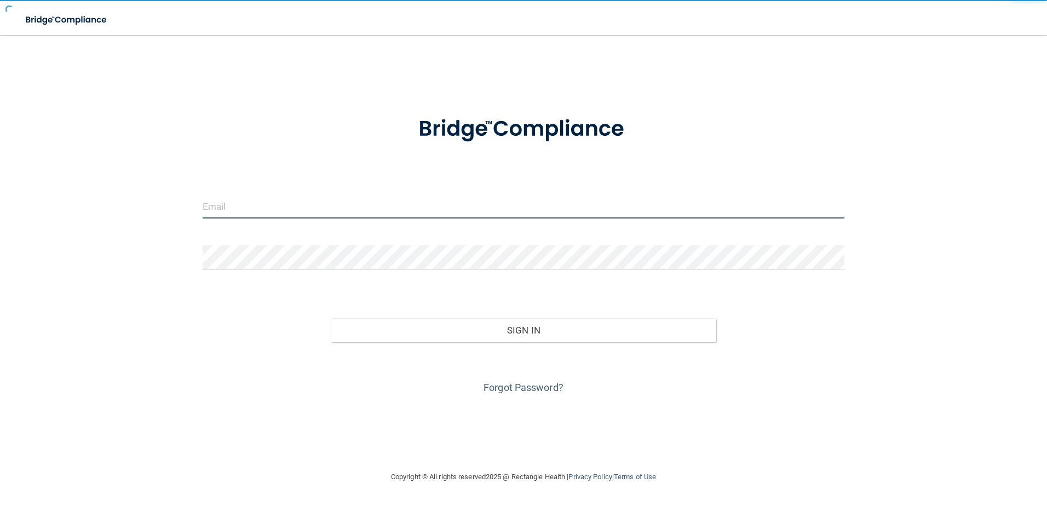
type input "agrantz@rectanglehealth.com"
